Goal: Task Accomplishment & Management: Manage account settings

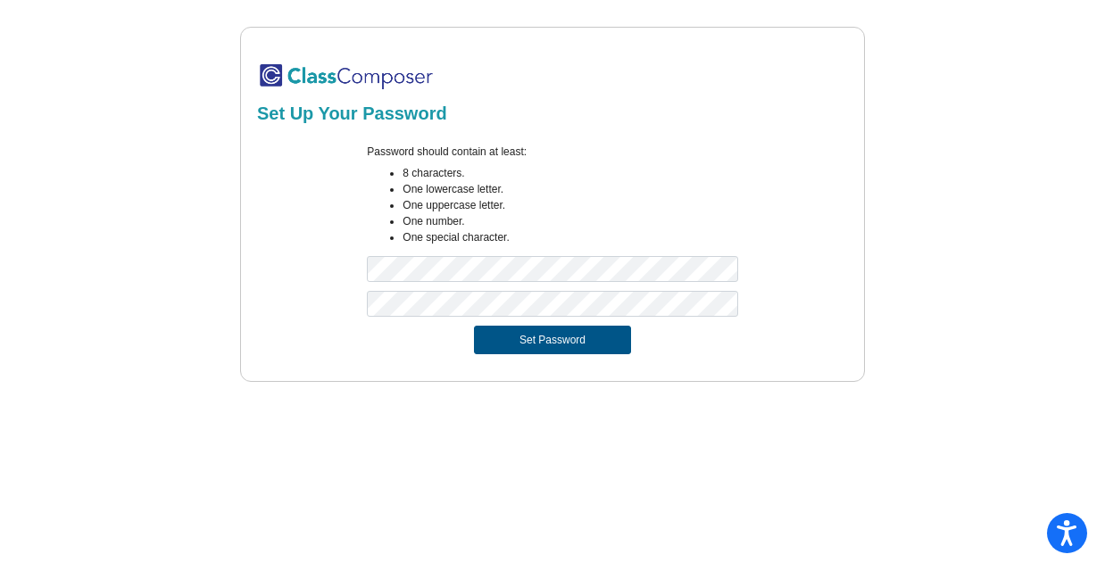
click at [485, 344] on button "Set Password" at bounding box center [552, 340] width 157 height 29
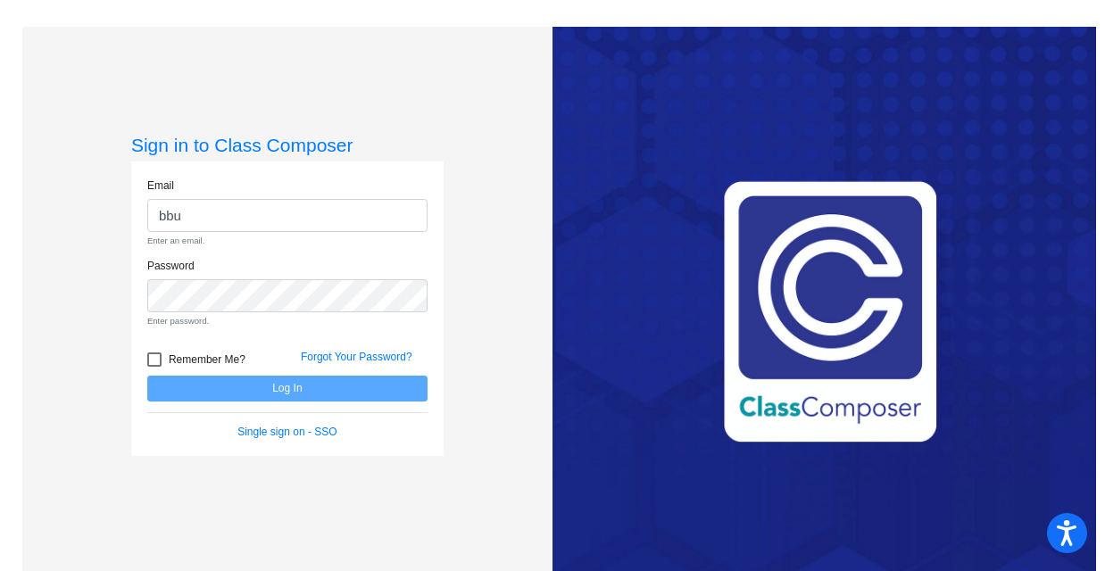
type input "[EMAIL_ADDRESS][DOMAIN_NAME]"
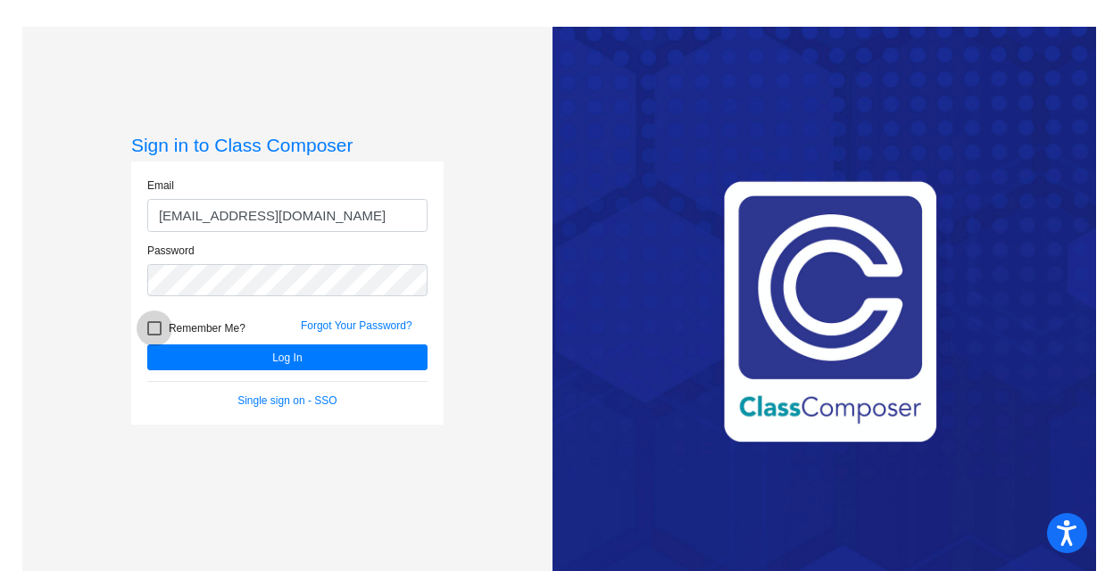
click at [147, 324] on div at bounding box center [154, 328] width 14 height 14
click at [154, 336] on input "Remember Me?" at bounding box center [154, 336] width 1 height 1
checkbox input "true"
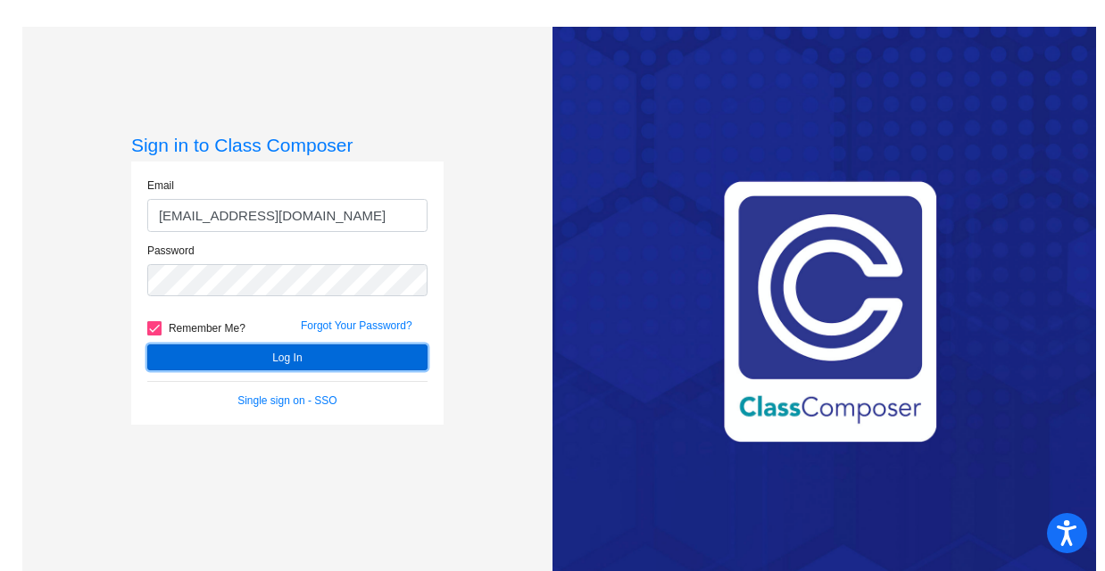
click at [189, 351] on button "Log In" at bounding box center [287, 358] width 280 height 26
click at [201, 363] on button "Log In" at bounding box center [287, 358] width 280 height 26
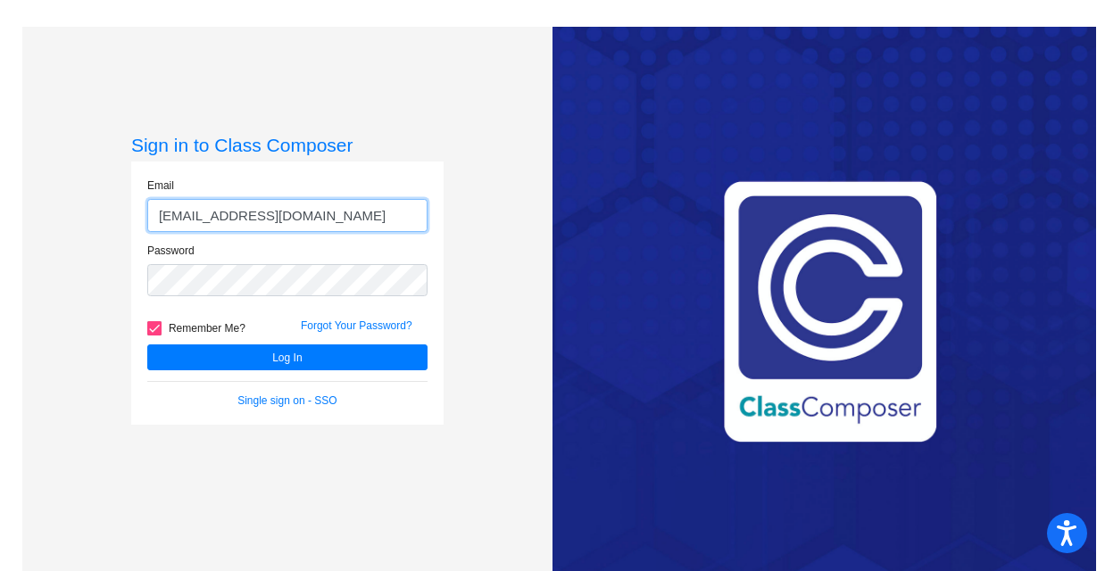
click at [376, 229] on input "[EMAIL_ADDRESS][DOMAIN_NAME]" at bounding box center [287, 215] width 280 height 33
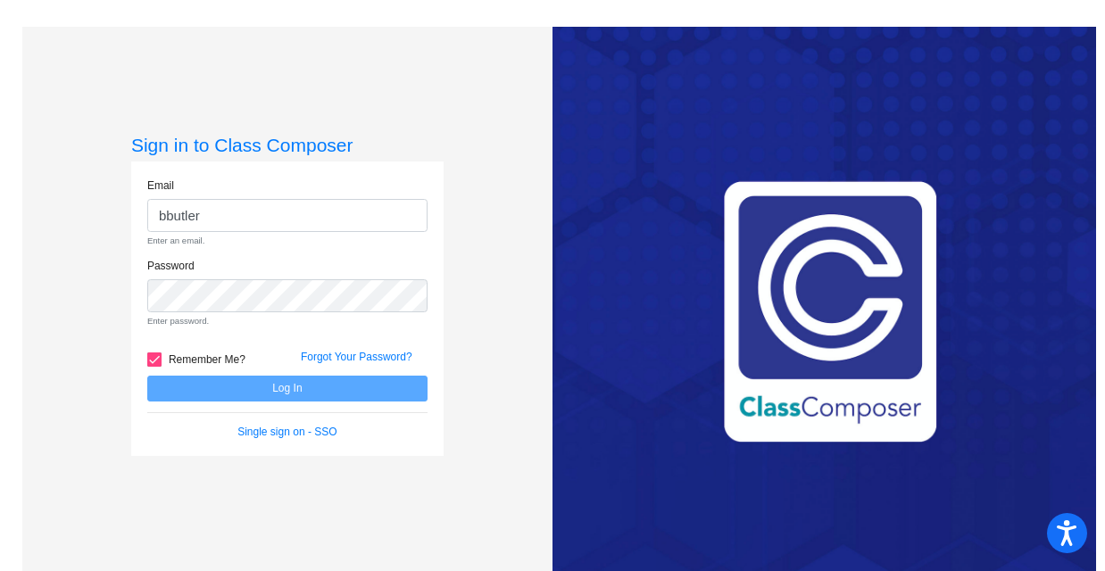
type input "[EMAIL_ADDRESS][DOMAIN_NAME]"
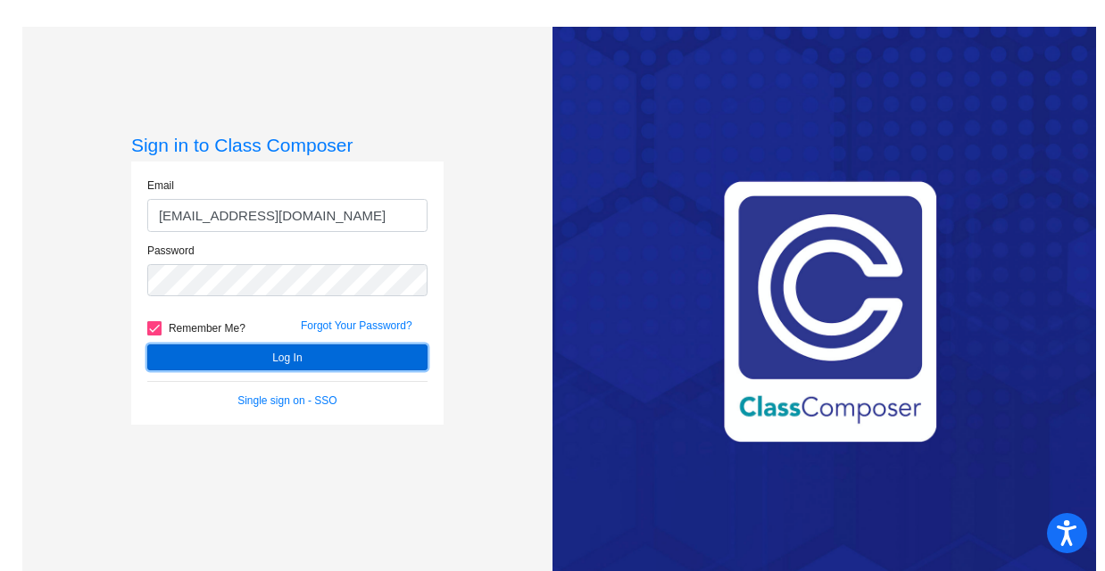
click at [307, 365] on button "Log In" at bounding box center [287, 358] width 280 height 26
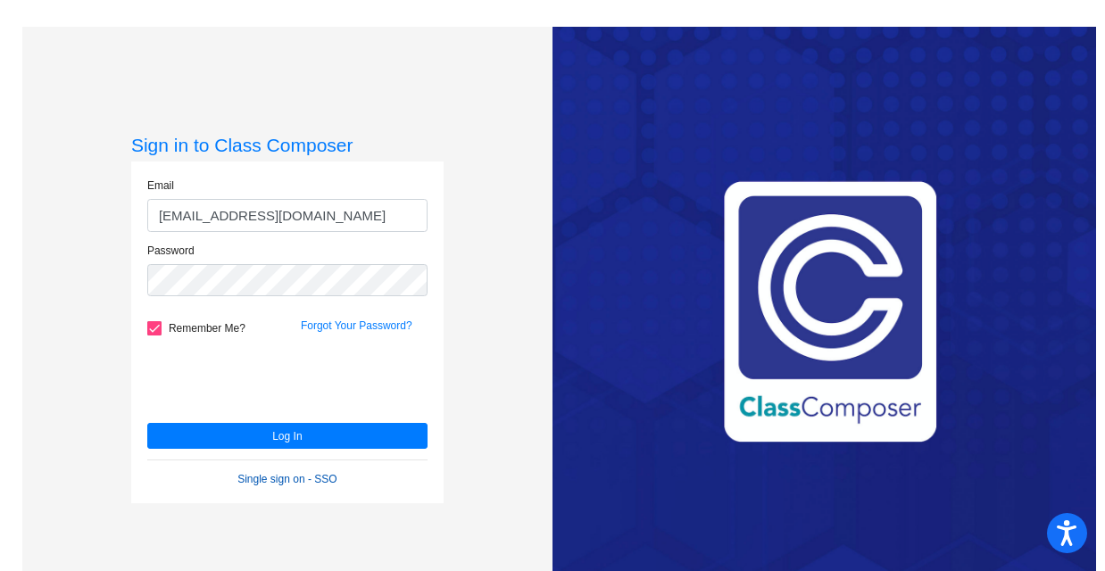
click at [305, 482] on link "Single sign on - SSO" at bounding box center [287, 479] width 99 height 13
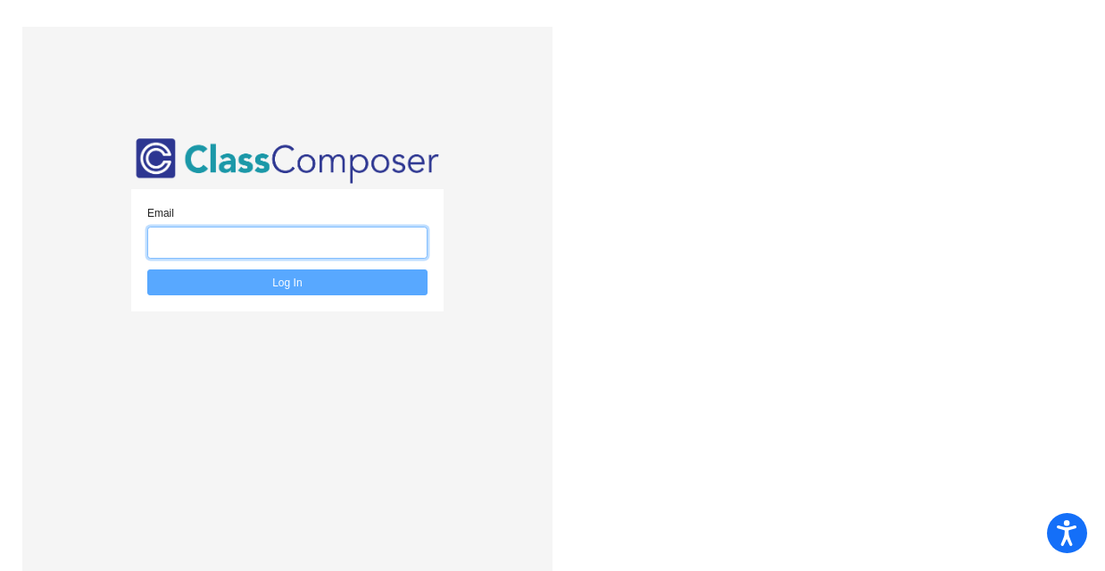
click at [338, 246] on input "email" at bounding box center [287, 243] width 280 height 33
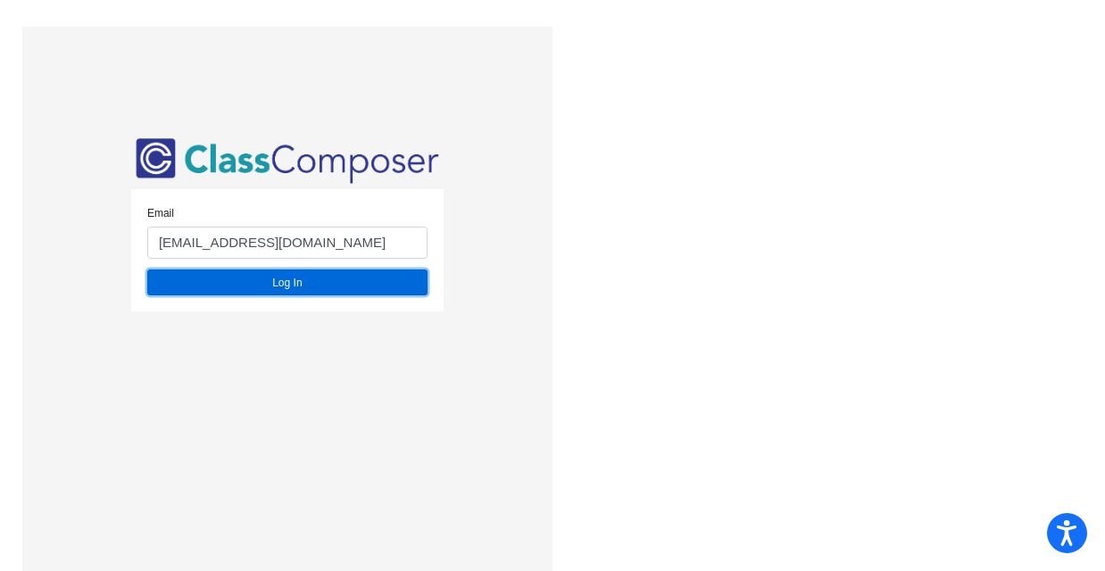
click at [329, 286] on button "Log In" at bounding box center [287, 283] width 280 height 26
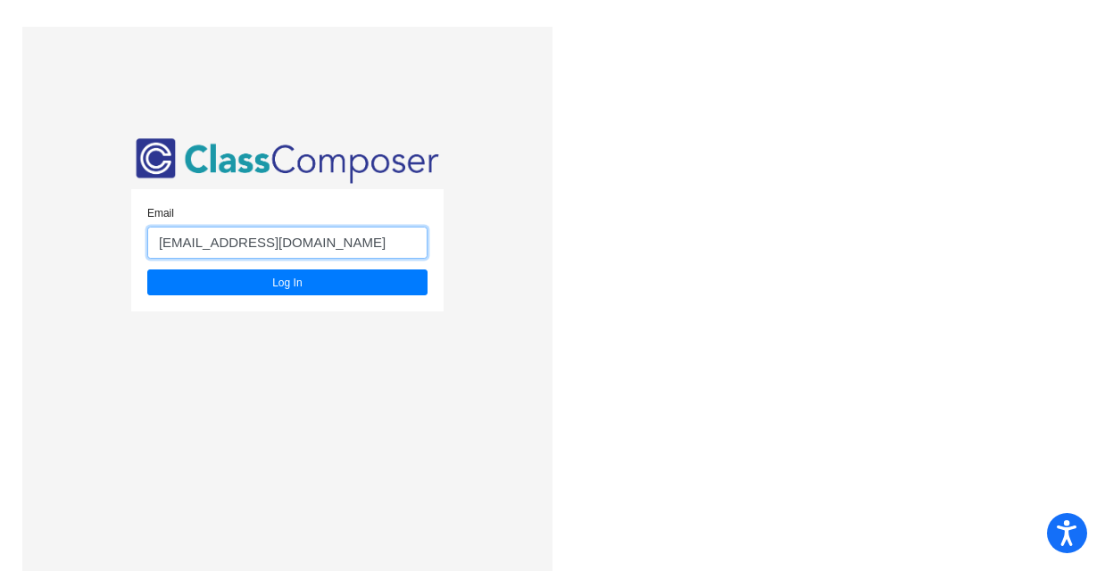
click at [325, 257] on input "[EMAIL_ADDRESS][DOMAIN_NAME]" at bounding box center [287, 243] width 280 height 33
click at [382, 238] on input "[EMAIL_ADDRESS][DOMAIN_NAME]" at bounding box center [287, 243] width 280 height 33
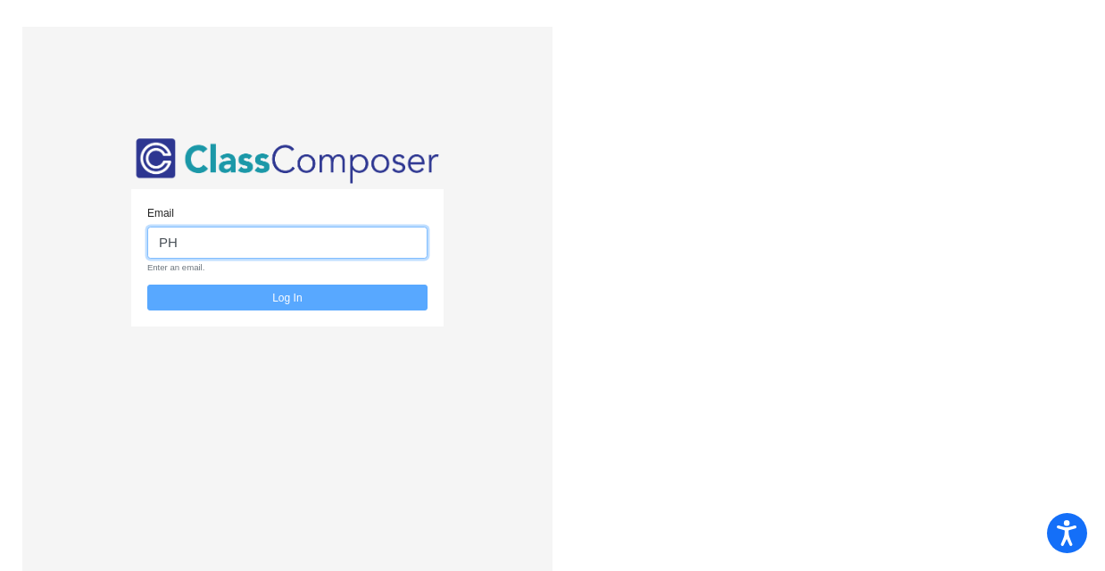
type input "P"
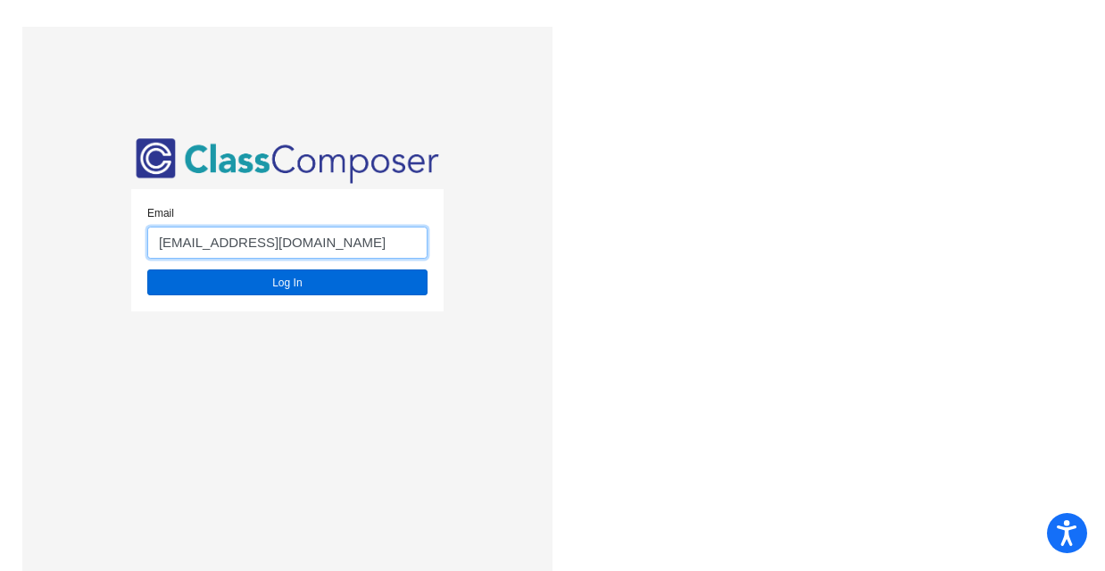
type input "[EMAIL_ADDRESS][DOMAIN_NAME]"
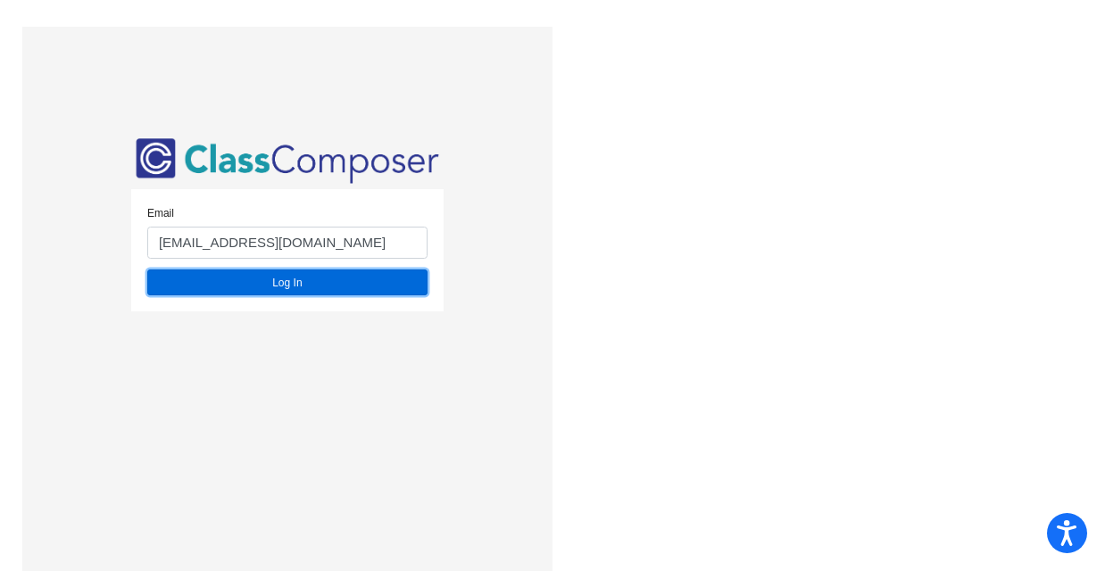
click at [383, 285] on button "Log In" at bounding box center [287, 283] width 280 height 26
